Goal: Information Seeking & Learning: Learn about a topic

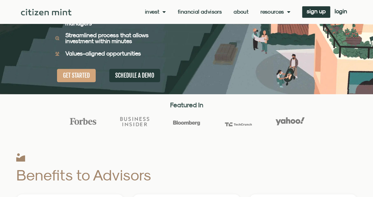
scroll to position [14, 0]
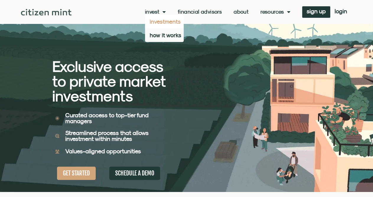
click at [163, 19] on link "investments" at bounding box center [164, 22] width 39 height 14
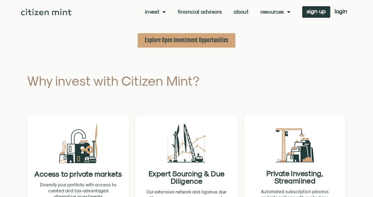
scroll to position [286, 0]
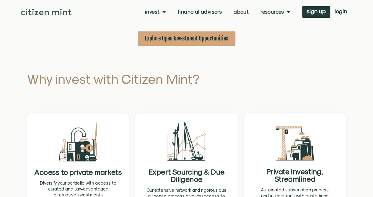
click at [170, 40] on span "Explore Open Investment Opportunities" at bounding box center [187, 38] width 84 height 7
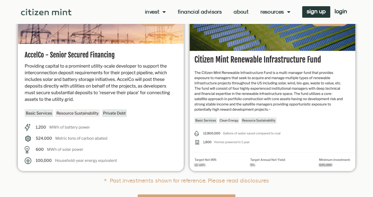
scroll to position [0, 0]
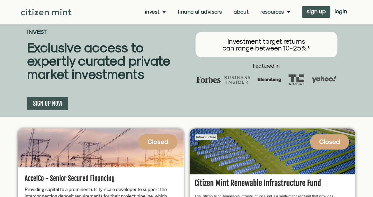
click at [314, 12] on span "sign up" at bounding box center [316, 11] width 19 height 4
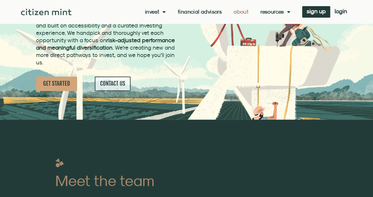
scroll to position [58, 0]
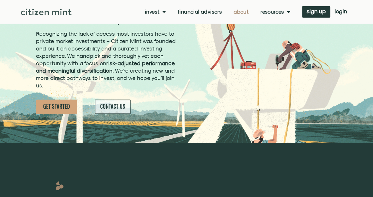
click at [64, 107] on span "GET STARTED" at bounding box center [56, 106] width 27 height 7
